Goal: Task Accomplishment & Management: Manage account settings

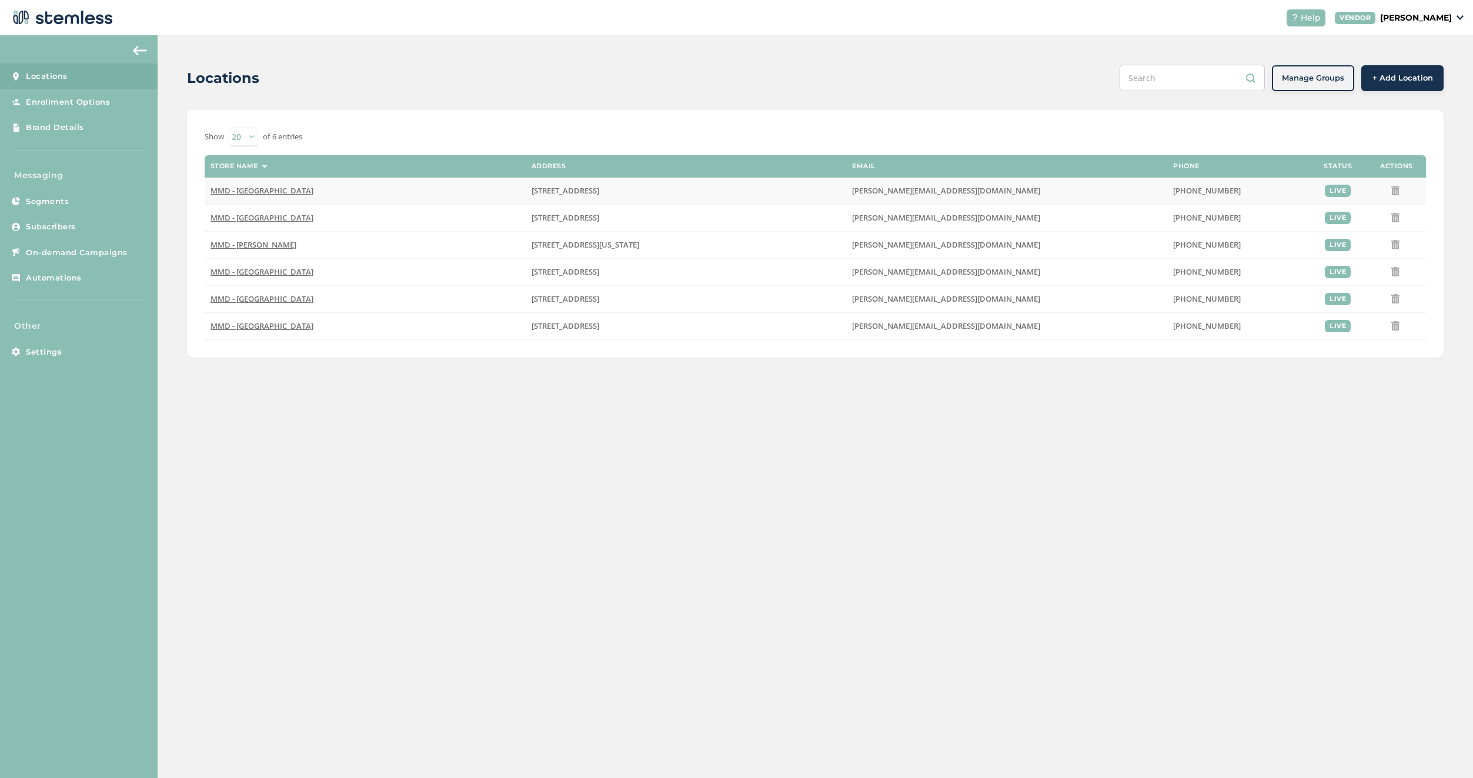
click at [256, 198] on td "MMD - [GEOGRAPHIC_DATA]" at bounding box center [365, 191] width 321 height 27
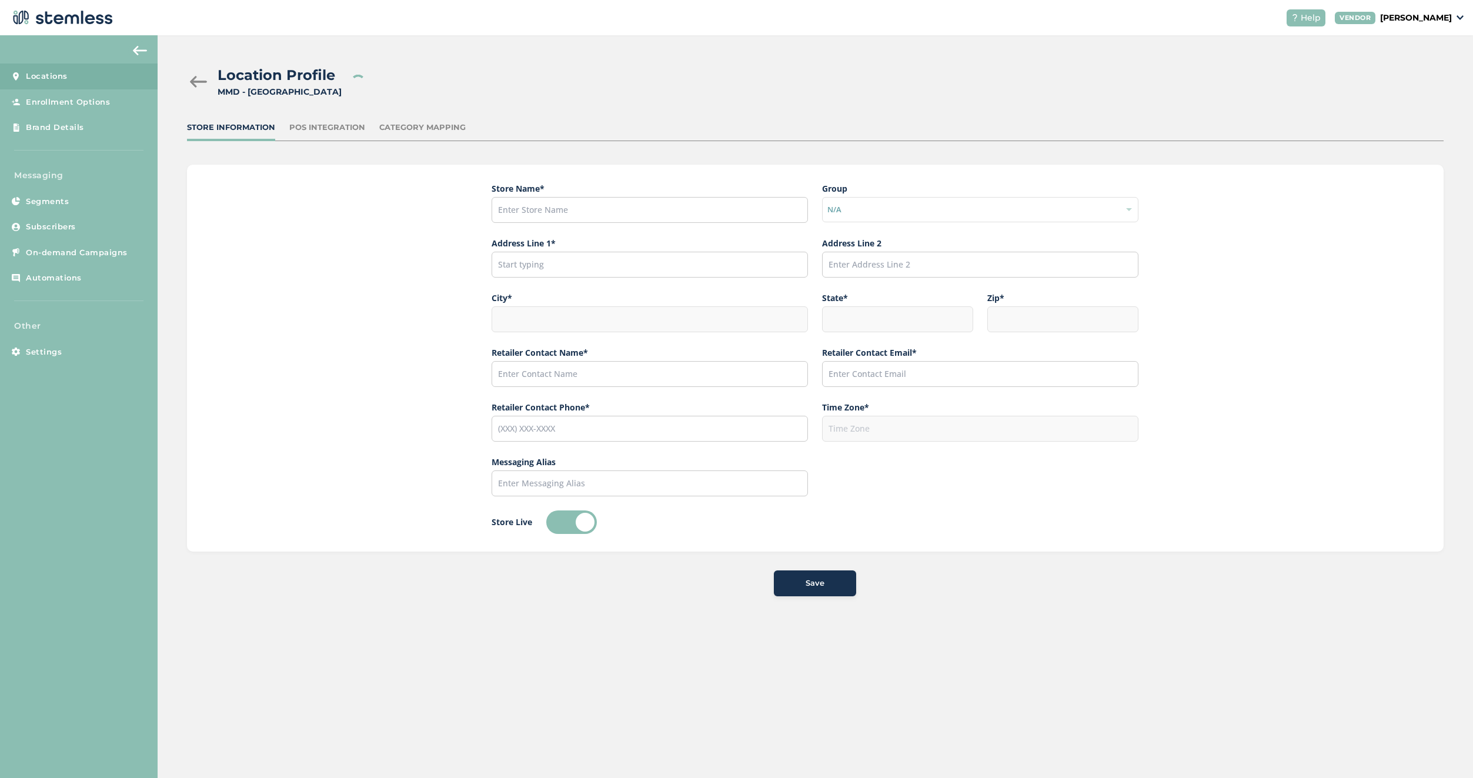
type input "MMD - [GEOGRAPHIC_DATA]"
type input "[STREET_ADDRESS]"
type input "[GEOGRAPHIC_DATA]"
type input "NJ"
type input "07306"
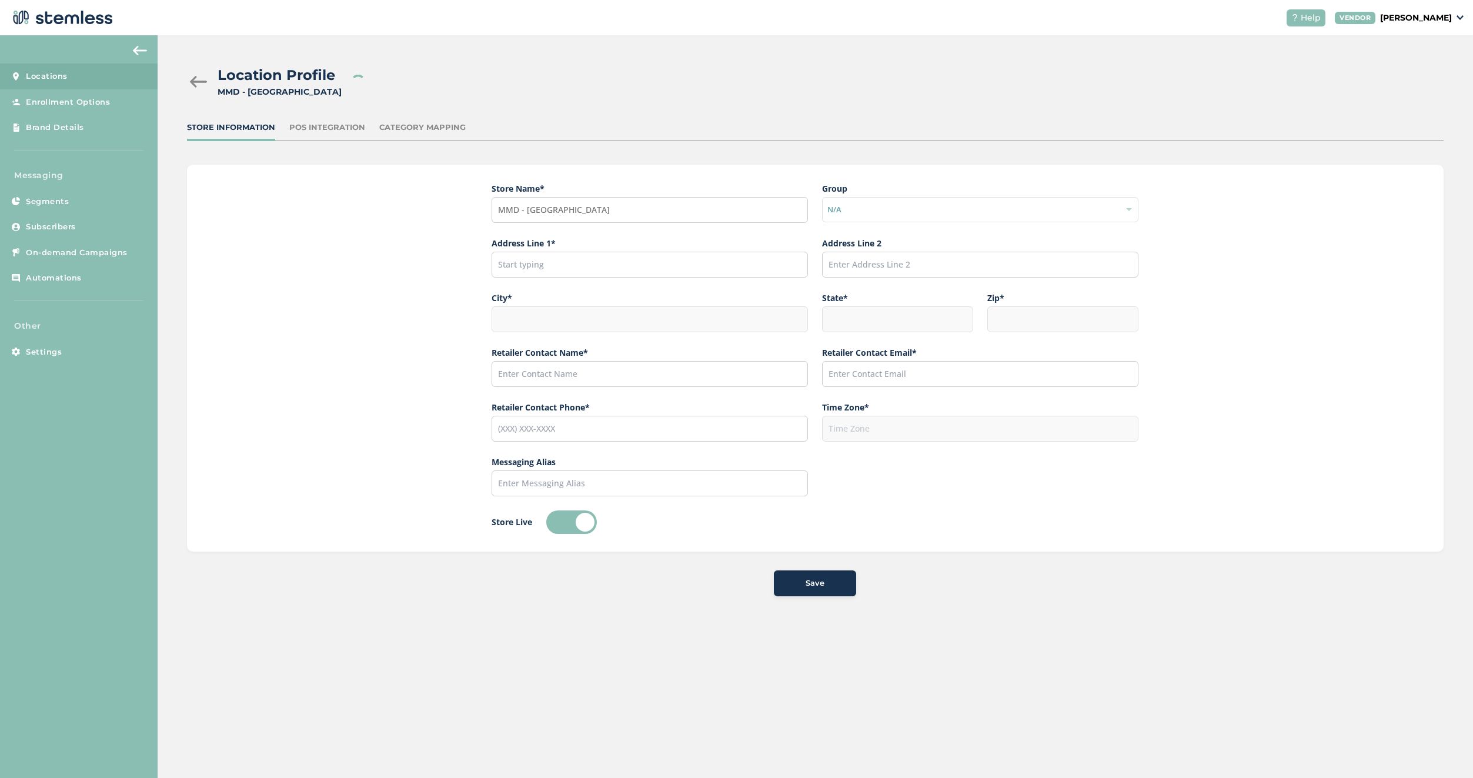
type input "[PERSON_NAME]"
type input "[PERSON_NAME][EMAIL_ADDRESS][DOMAIN_NAME]"
type input "[PHONE_NUMBER]"
type input "America/New_York"
type input "MMD"
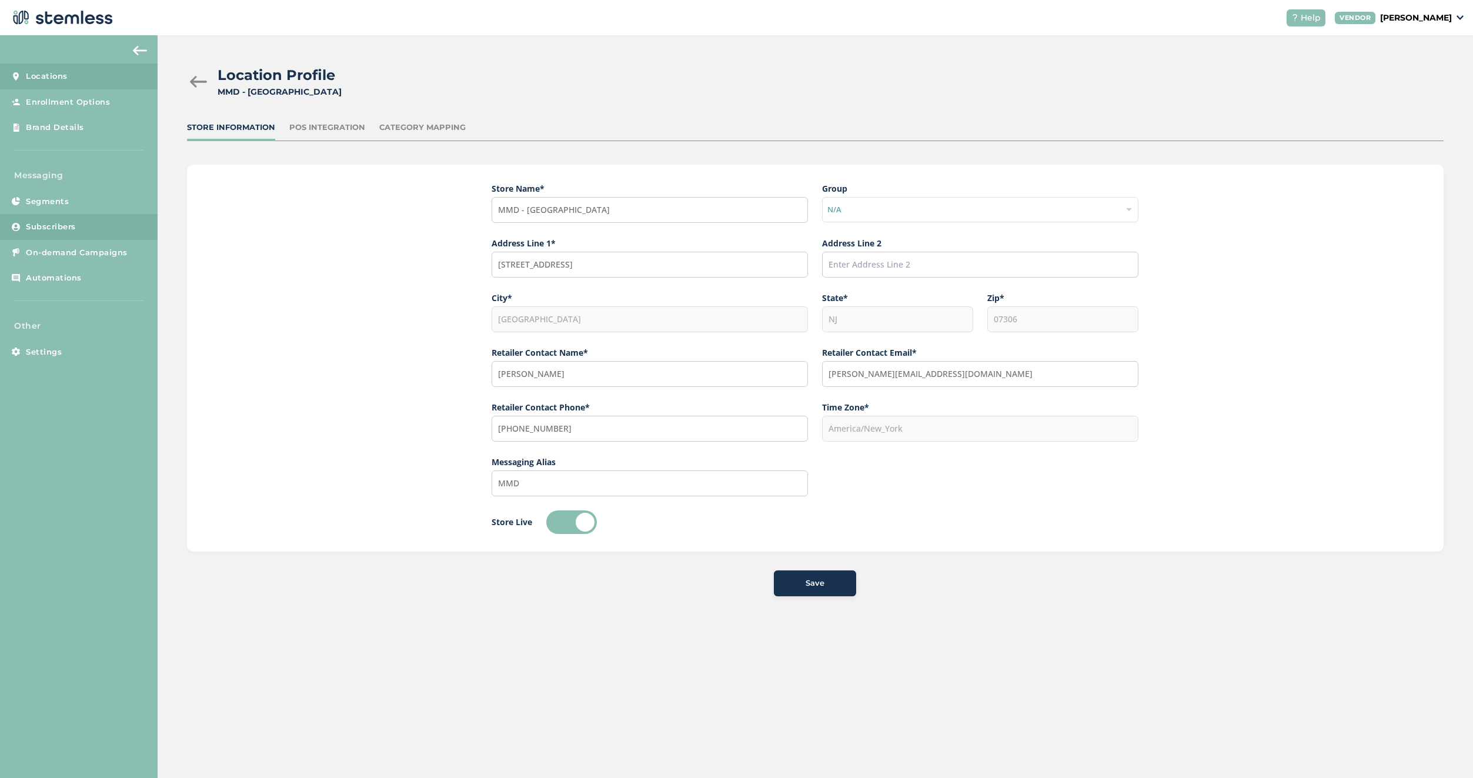
click at [82, 229] on link "Subscribers" at bounding box center [79, 227] width 158 height 26
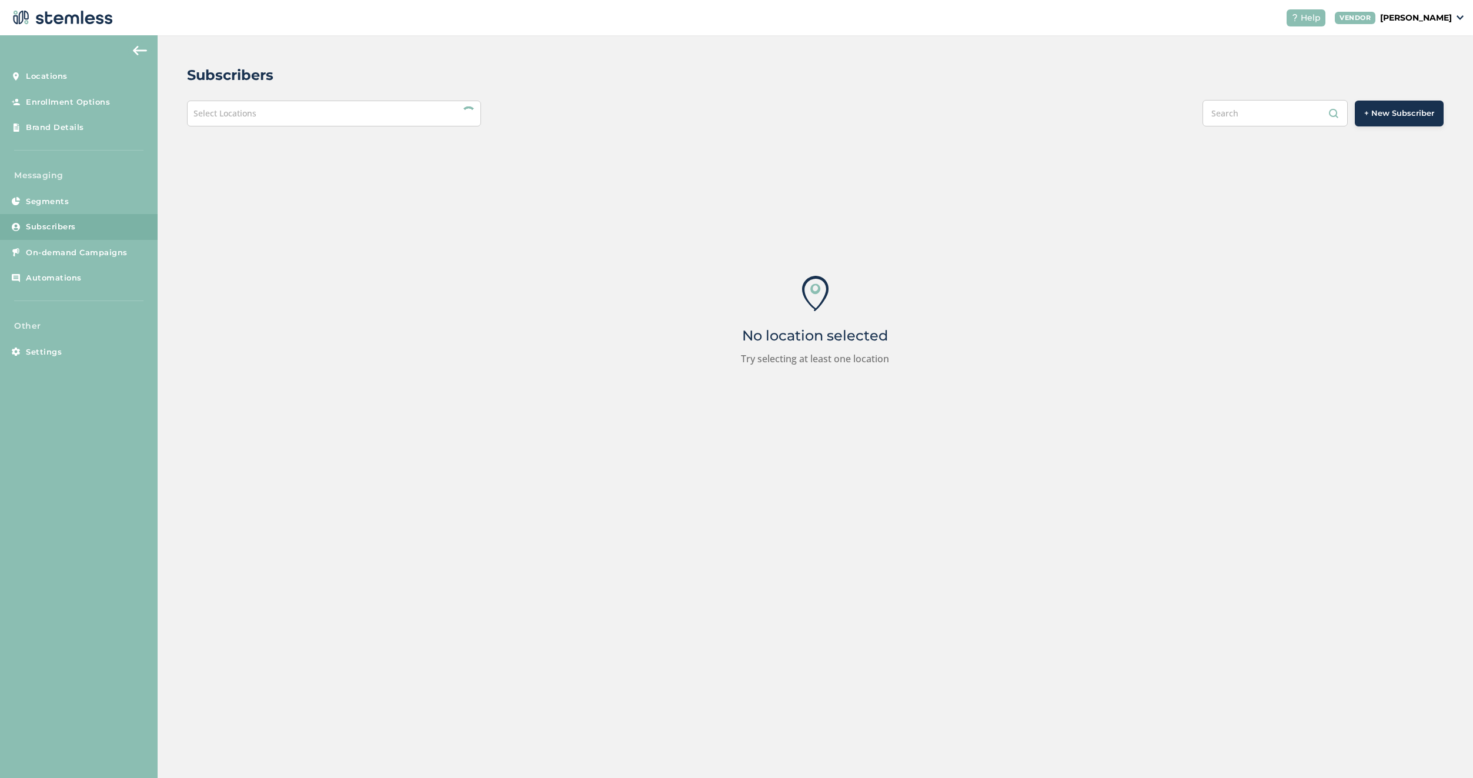
click at [291, 116] on div "Select Locations" at bounding box center [334, 114] width 294 height 26
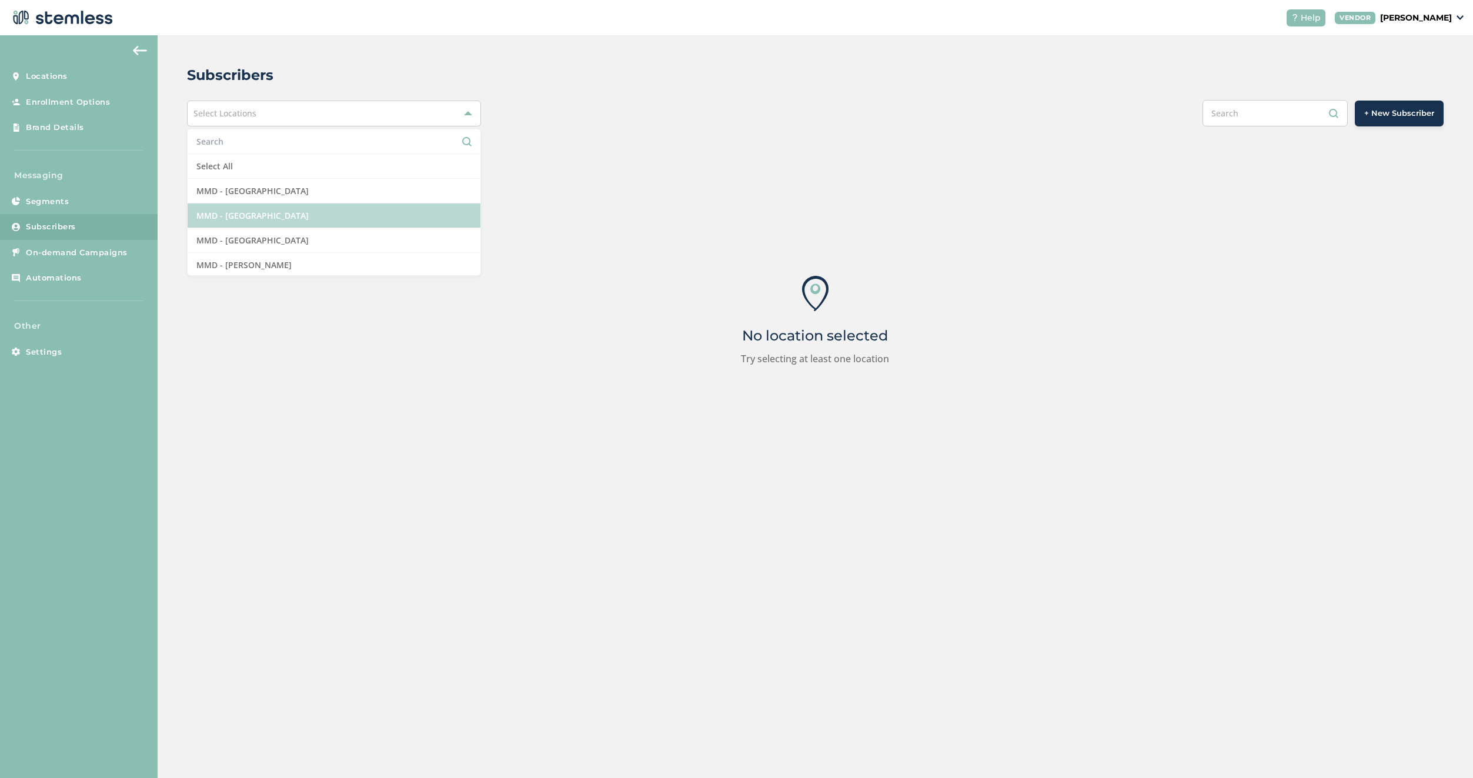
click at [295, 204] on li "MMD - [GEOGRAPHIC_DATA]" at bounding box center [334, 215] width 293 height 25
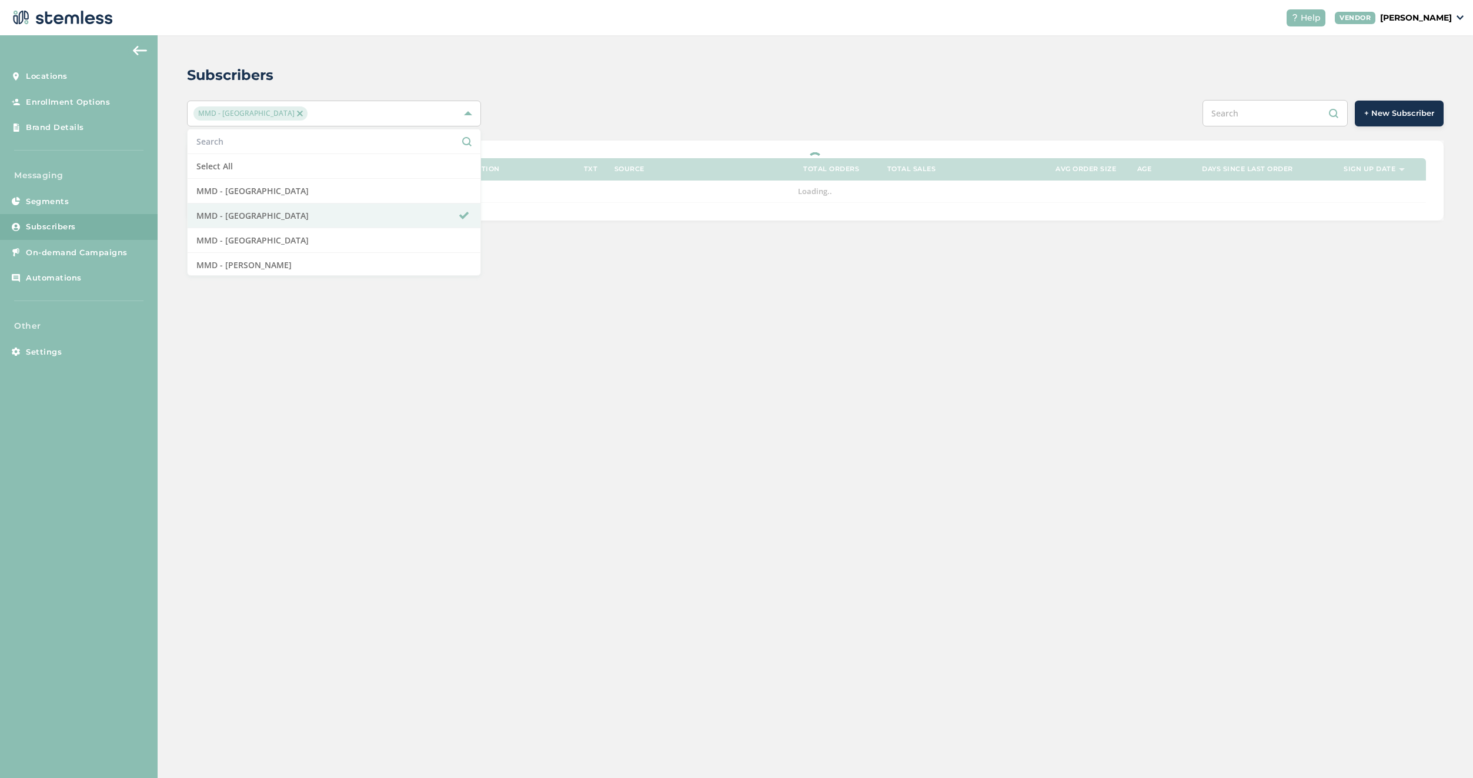
click at [687, 366] on div "Subscribers MMD - [GEOGRAPHIC_DATA] Select All MMD - [GEOGRAPHIC_DATA] MMD - Je…" at bounding box center [816, 406] width 1316 height 743
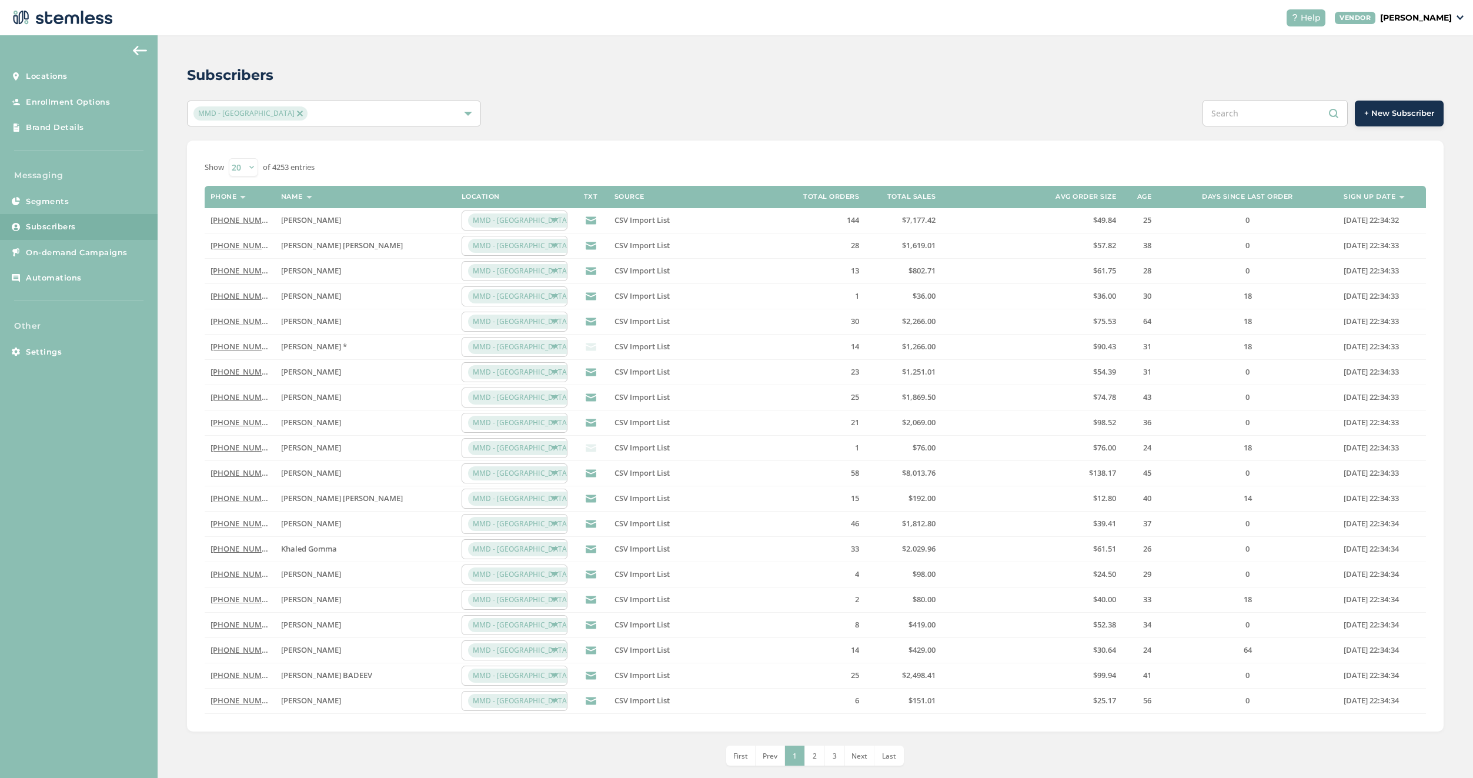
click at [235, 319] on link "[PHONE_NUMBER]" at bounding box center [245, 321] width 68 height 11
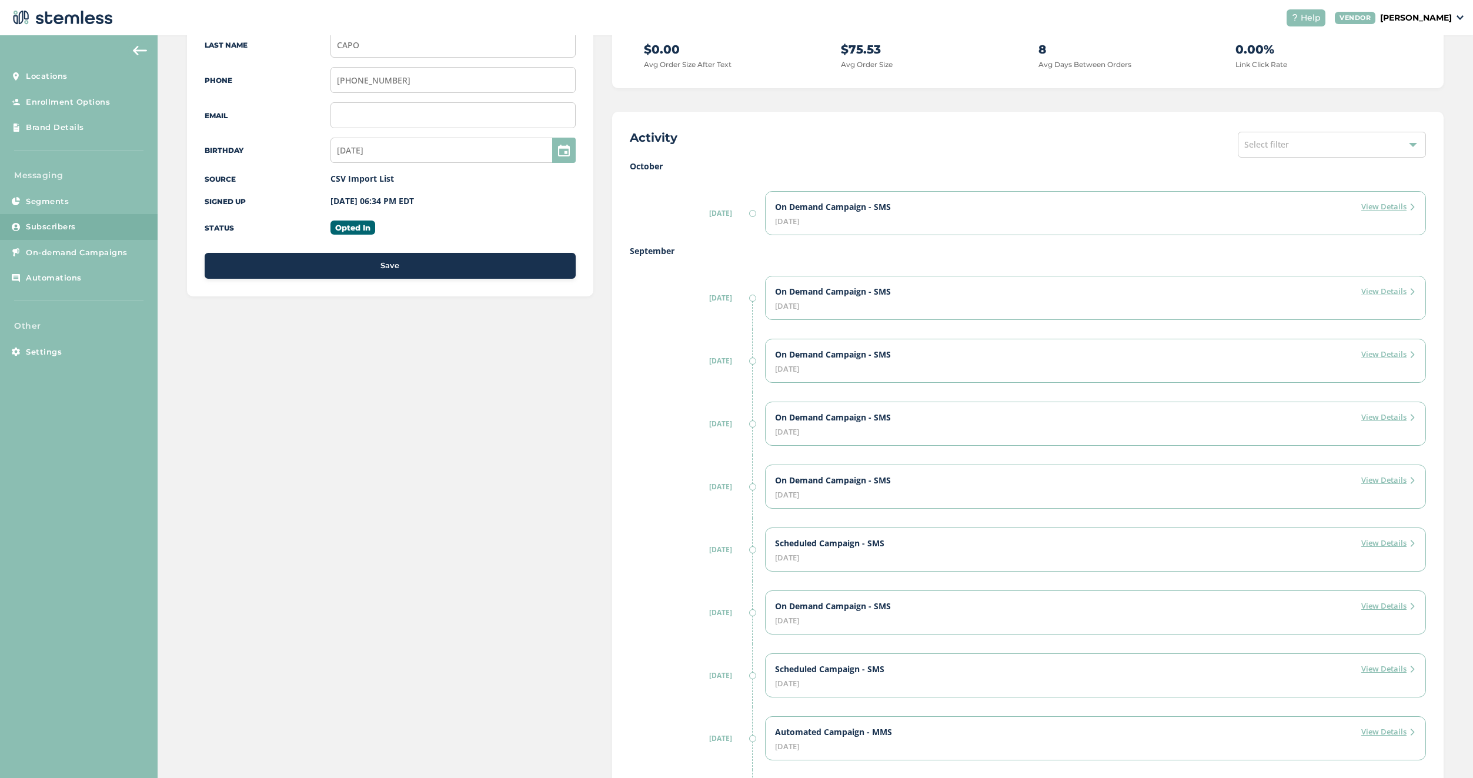
scroll to position [321, 0]
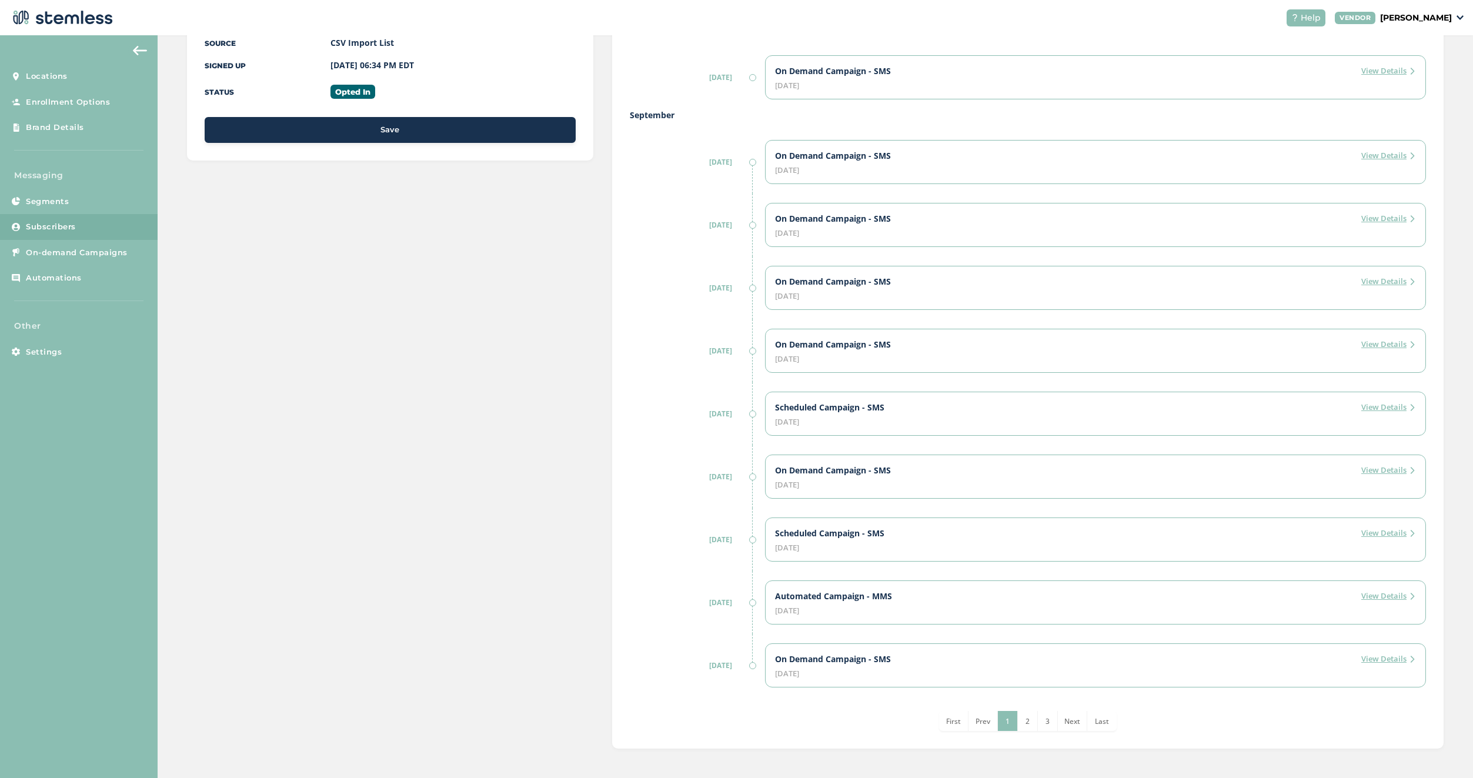
click at [1026, 726] on span "2" at bounding box center [1028, 721] width 4 height 10
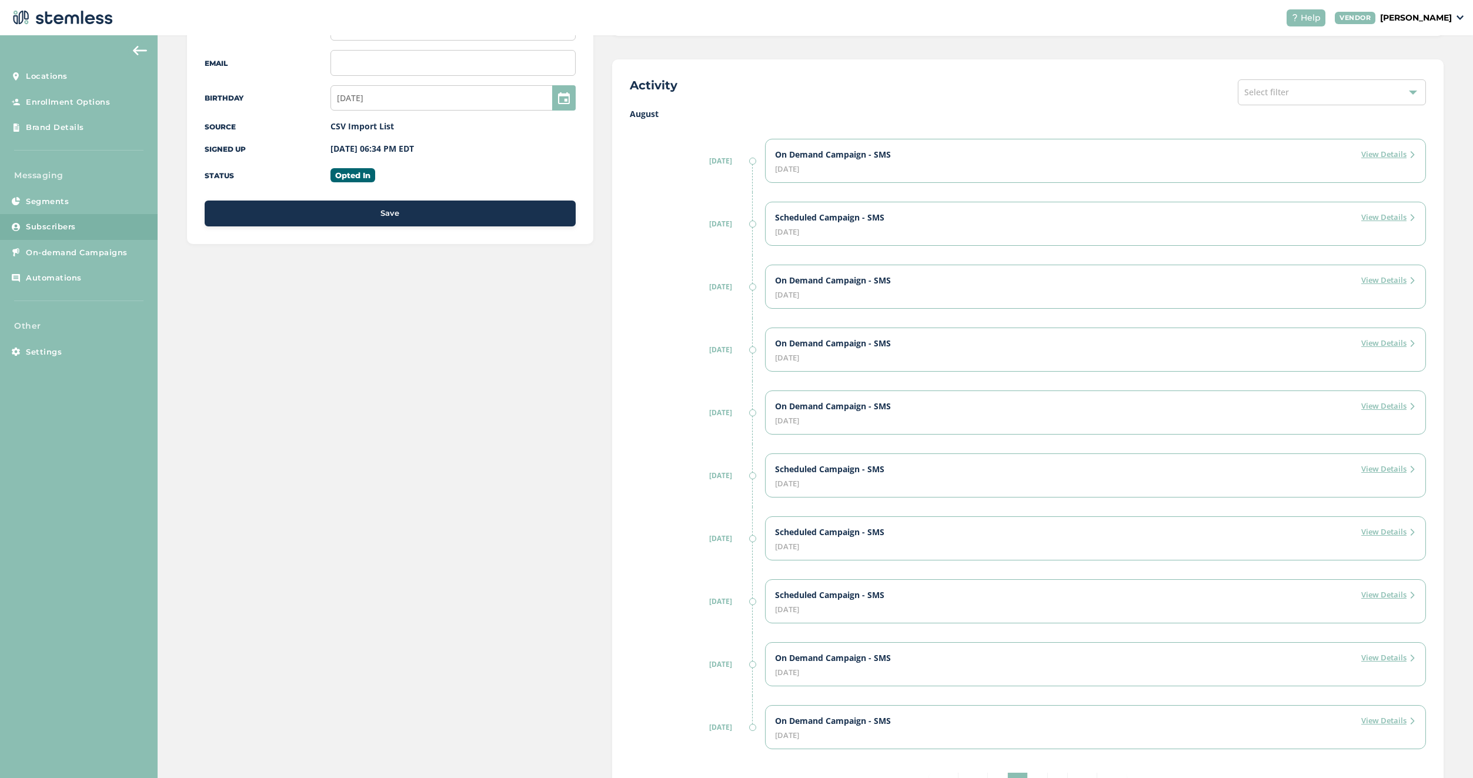
scroll to position [299, 0]
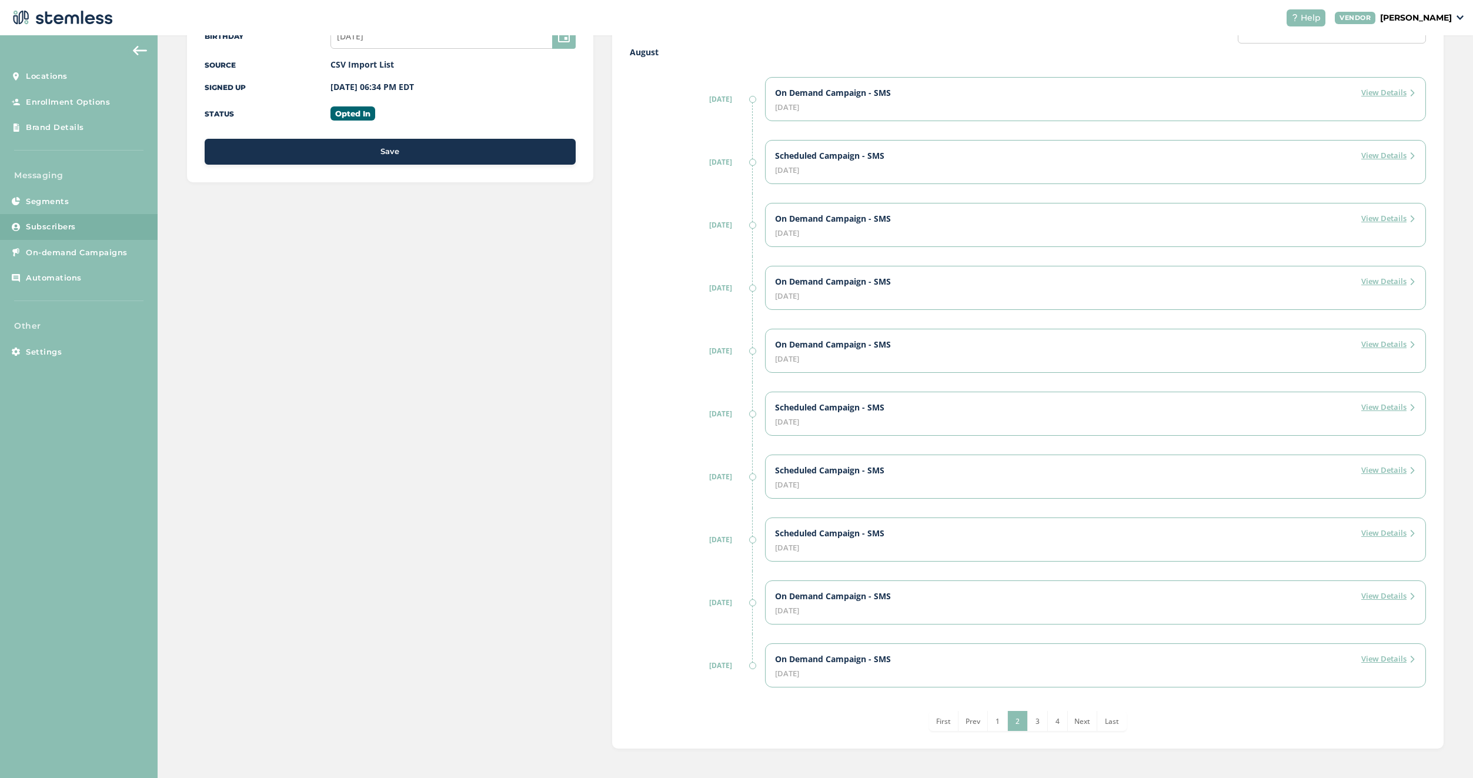
click at [1038, 728] on li "3" at bounding box center [1038, 721] width 20 height 20
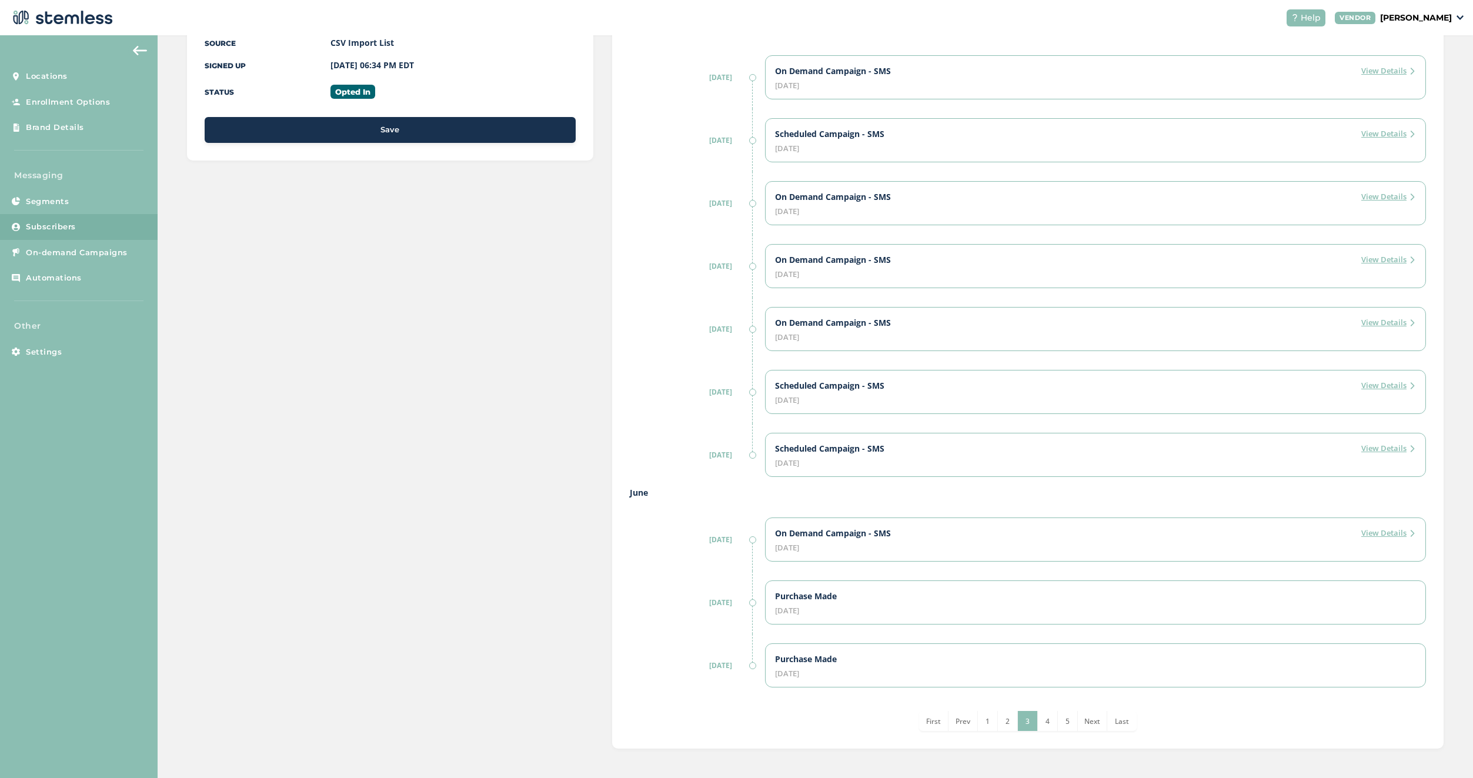
scroll to position [0, 0]
